Goal: Register for event/course

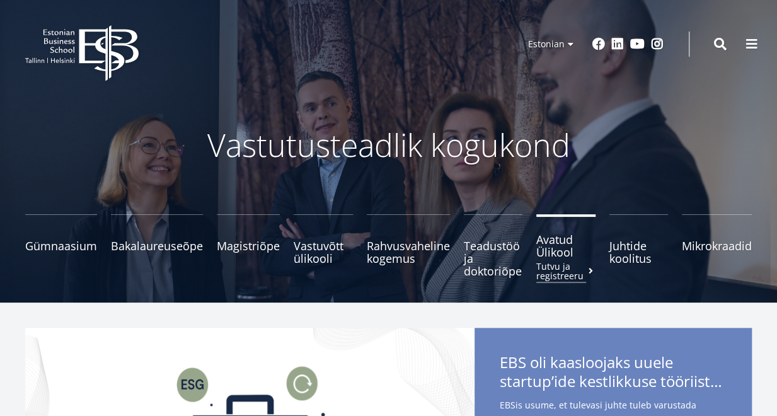
click at [566, 254] on span "Avatud Ülikool Tutvu ja registreeru" at bounding box center [565, 245] width 59 height 25
click at [557, 246] on span "Avatud Ülikool Tutvu ja registreeru" at bounding box center [565, 245] width 59 height 25
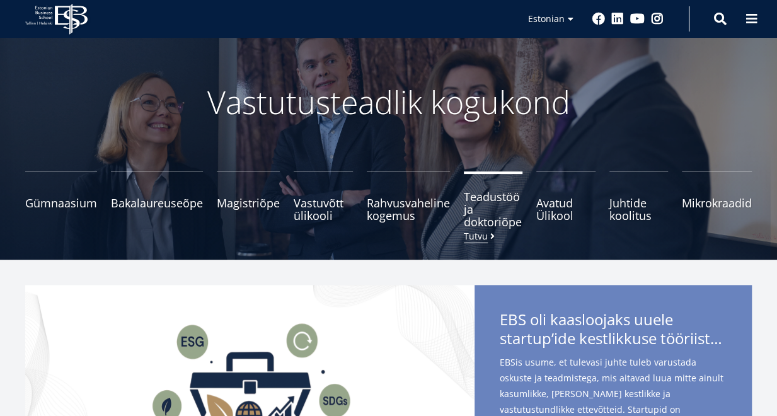
scroll to position [126, 0]
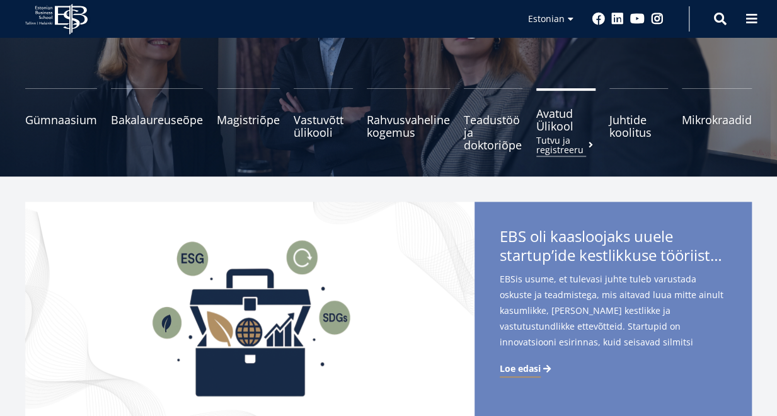
click at [542, 115] on span "Avatud Ülikool Tutvu ja registreeru" at bounding box center [565, 119] width 59 height 25
click at [548, 146] on small "Tutvu ja registreeru" at bounding box center [565, 144] width 59 height 19
click at [578, 140] on small "Tutvu ja registreeru" at bounding box center [565, 144] width 59 height 19
click at [564, 119] on span "Avatud Ülikool Tutvu ja registreeru" at bounding box center [565, 119] width 59 height 25
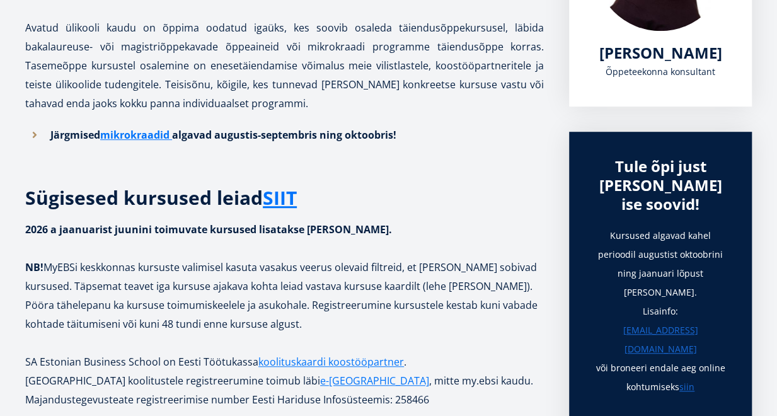
scroll to position [315, 0]
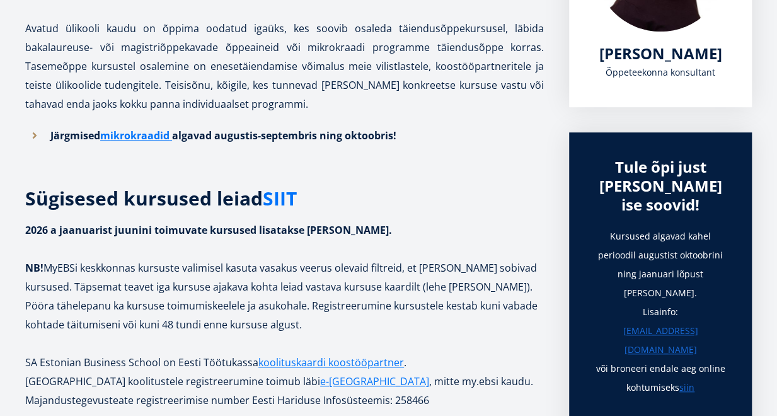
click at [268, 196] on link "SIIT" at bounding box center [280, 198] width 34 height 19
